Goal: Information Seeking & Learning: Find specific fact

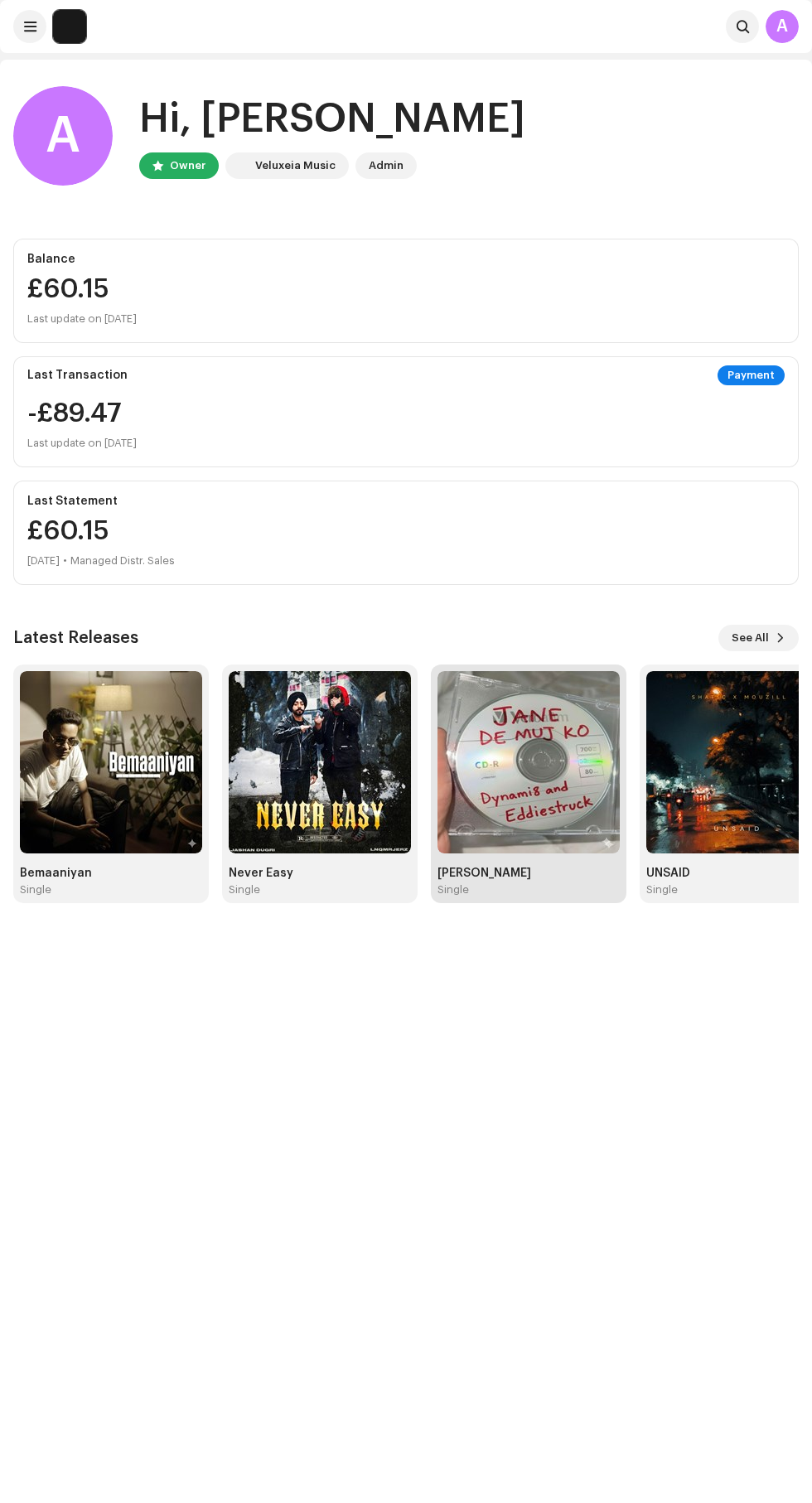
click at [560, 811] on img at bounding box center [529, 762] width 182 height 182
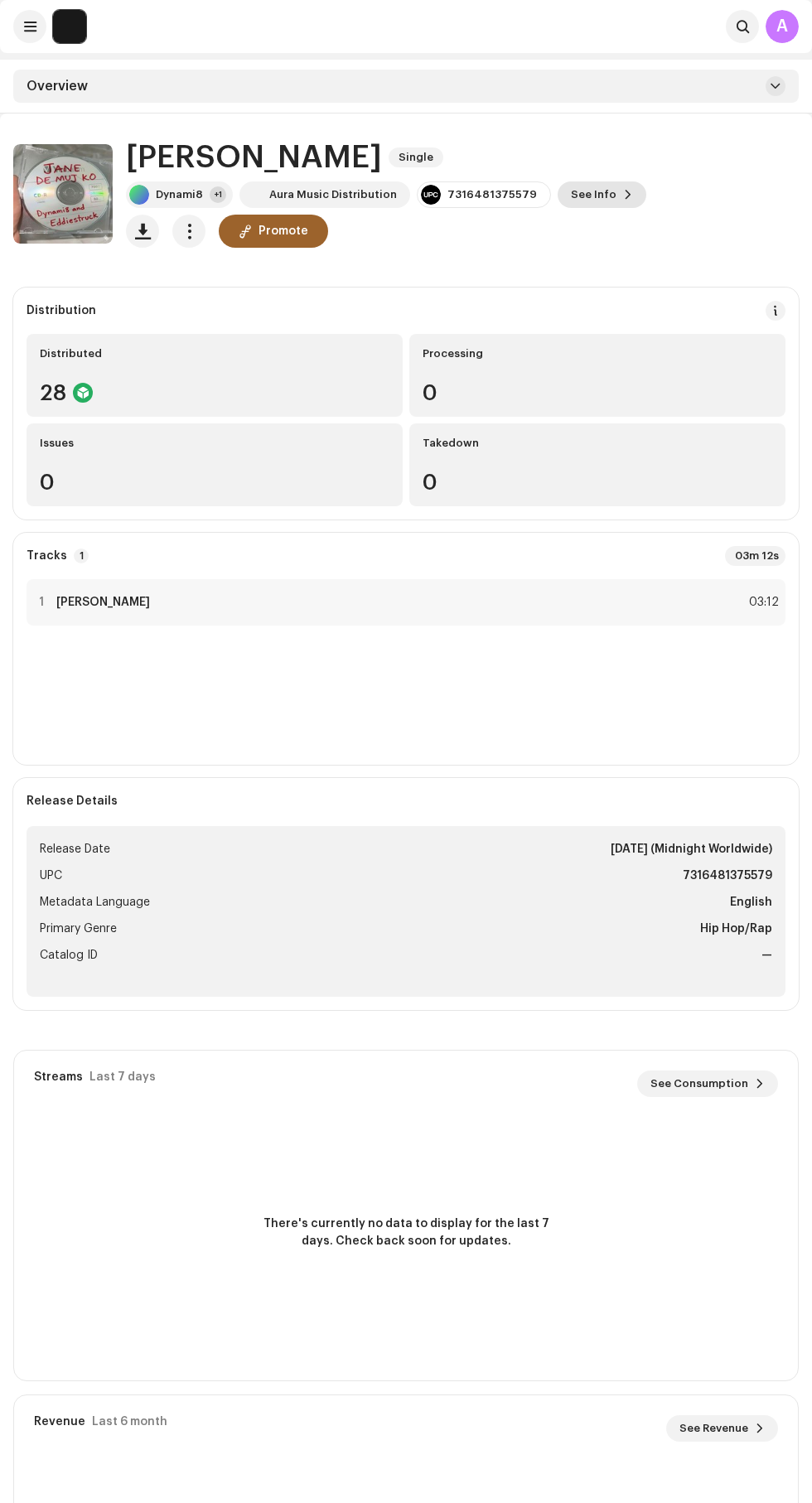
click at [623, 194] on span at bounding box center [627, 195] width 10 height 14
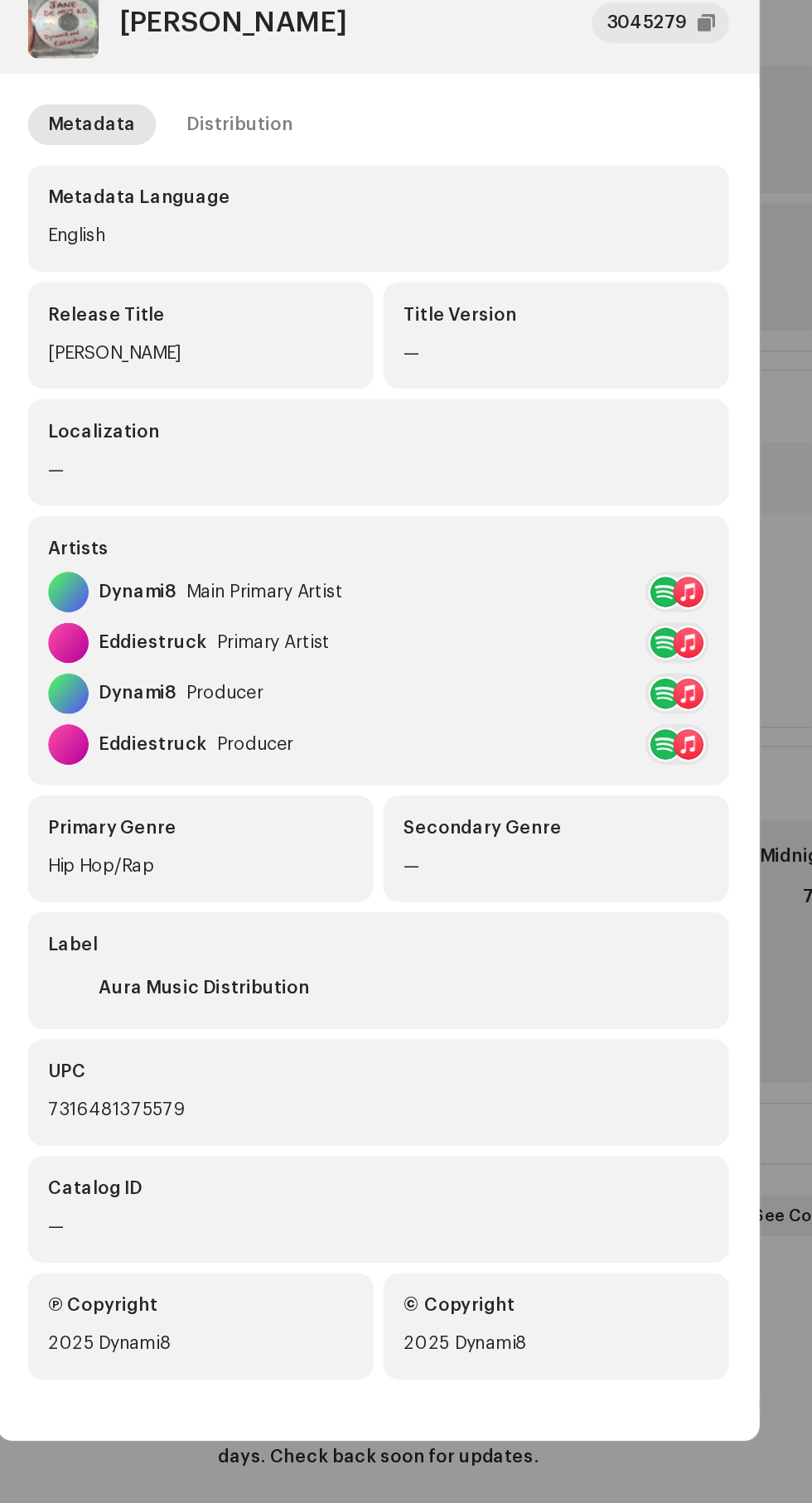
click at [615, 674] on div at bounding box center [608, 677] width 20 height 20
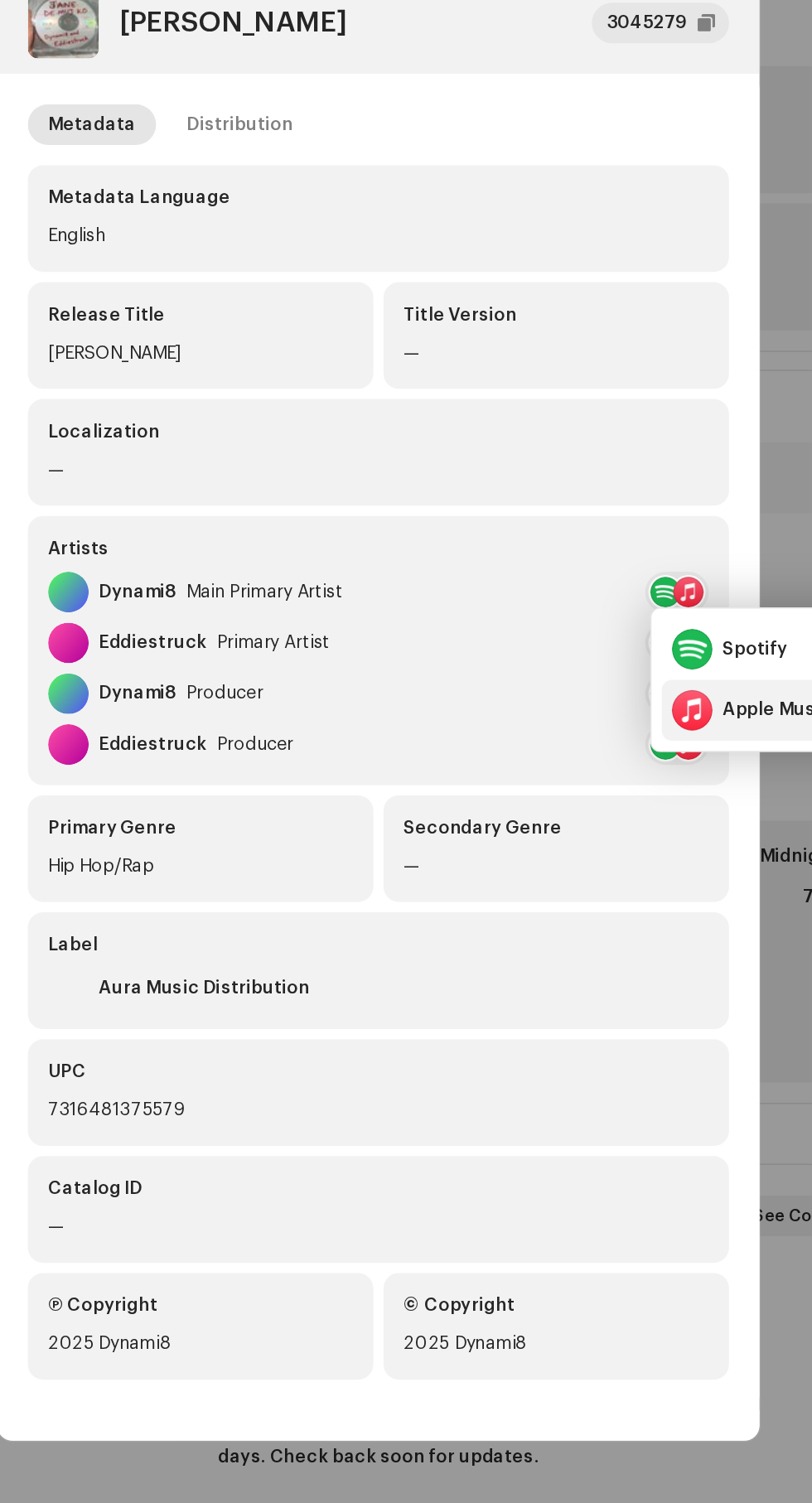
click at [653, 755] on div "Apple Music" at bounding box center [666, 754] width 71 height 14
copy div "[PERSON_NAME]"
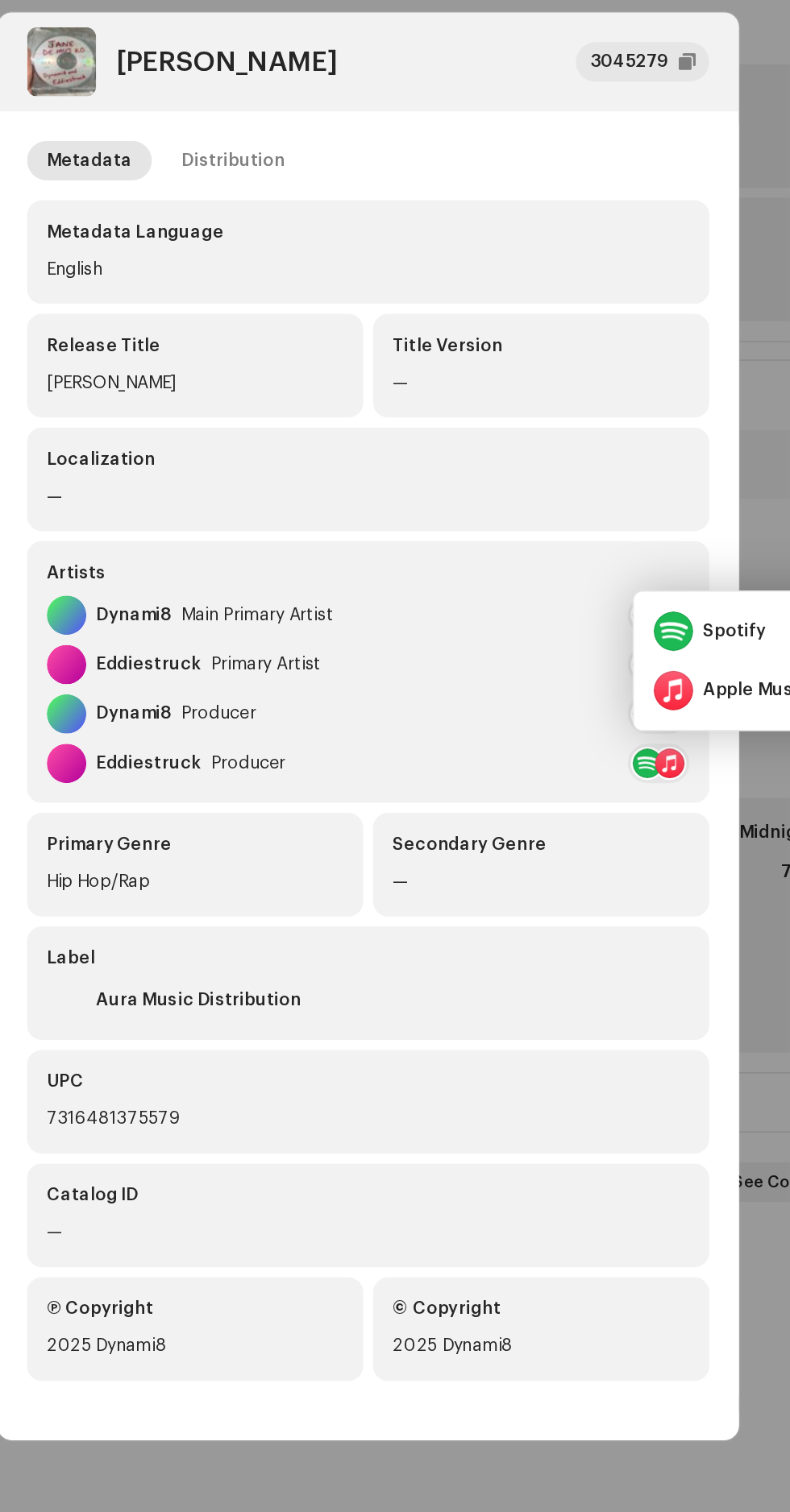
scroll to position [42, 0]
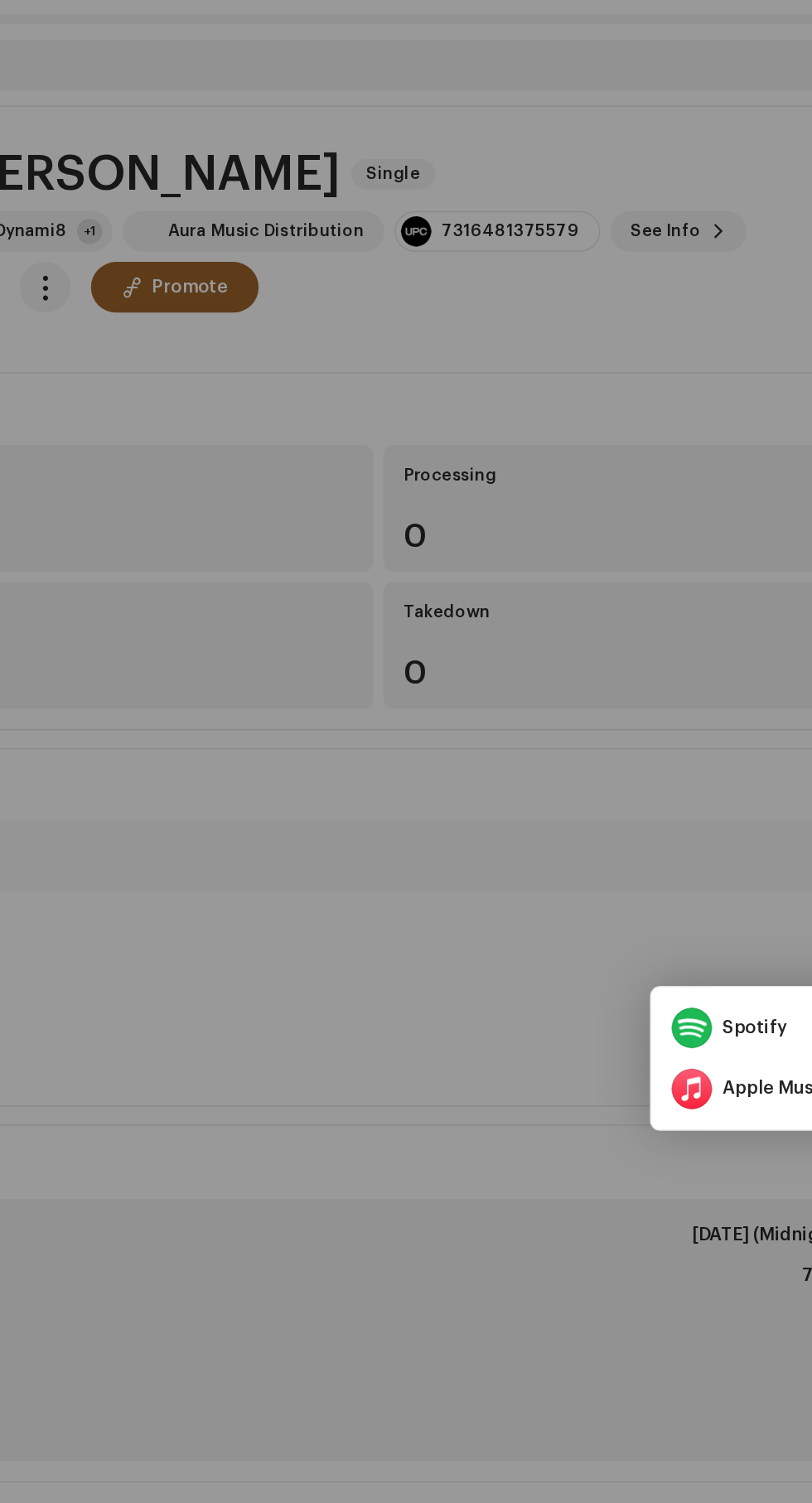
click at [622, 192] on div "[PERSON_NAME] 3045279 Metadata Distribution Metadata Language English Release T…" at bounding box center [406, 751] width 812 height 1503
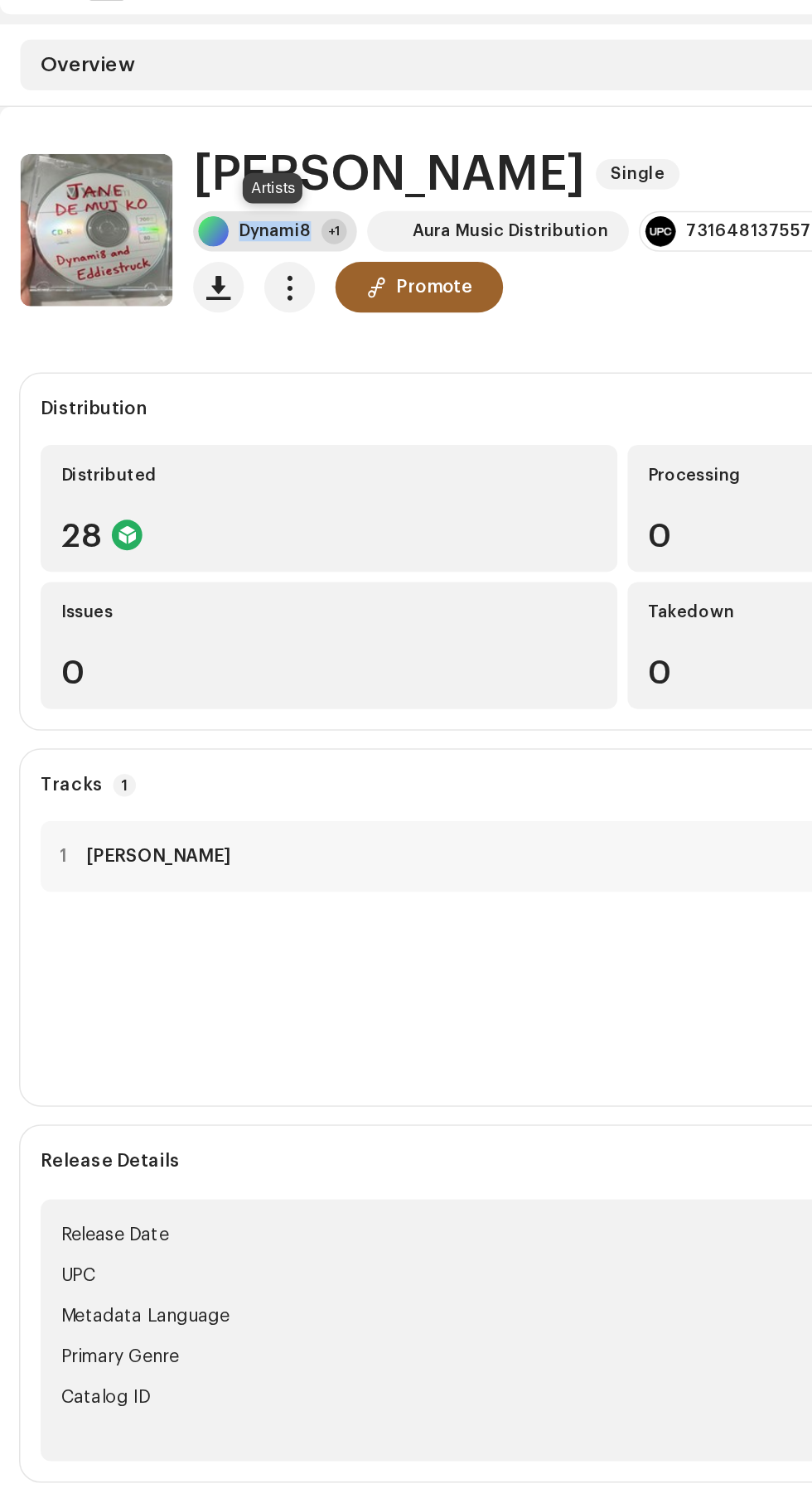
copy div "Dynami8"
